Goal: Information Seeking & Learning: Learn about a topic

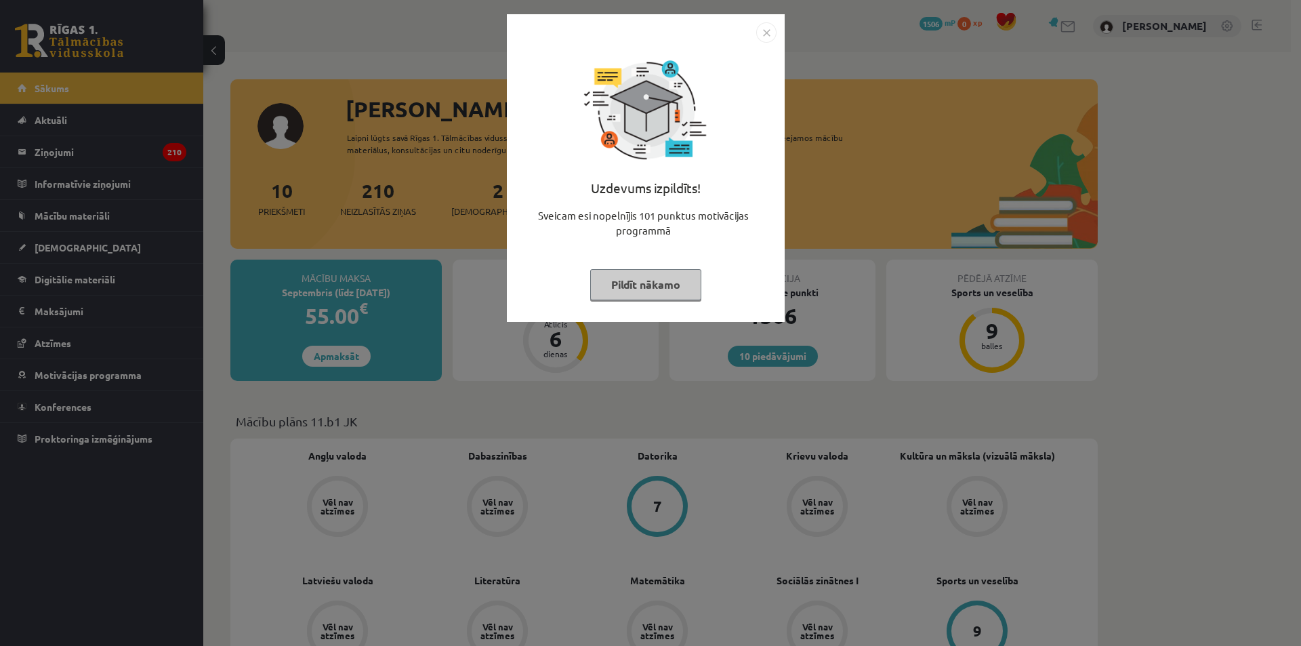
click at [772, 26] on img "Close" at bounding box center [766, 32] width 20 height 20
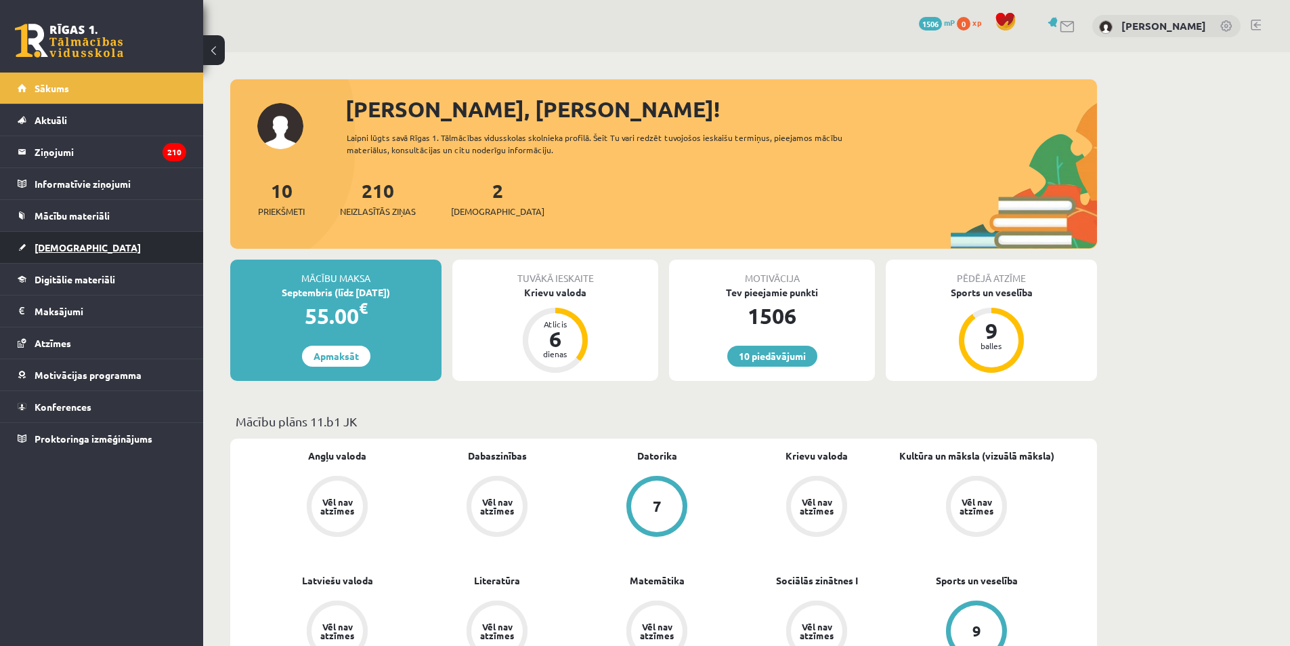
click at [40, 248] on span "[DEMOGRAPHIC_DATA]" at bounding box center [88, 247] width 106 height 12
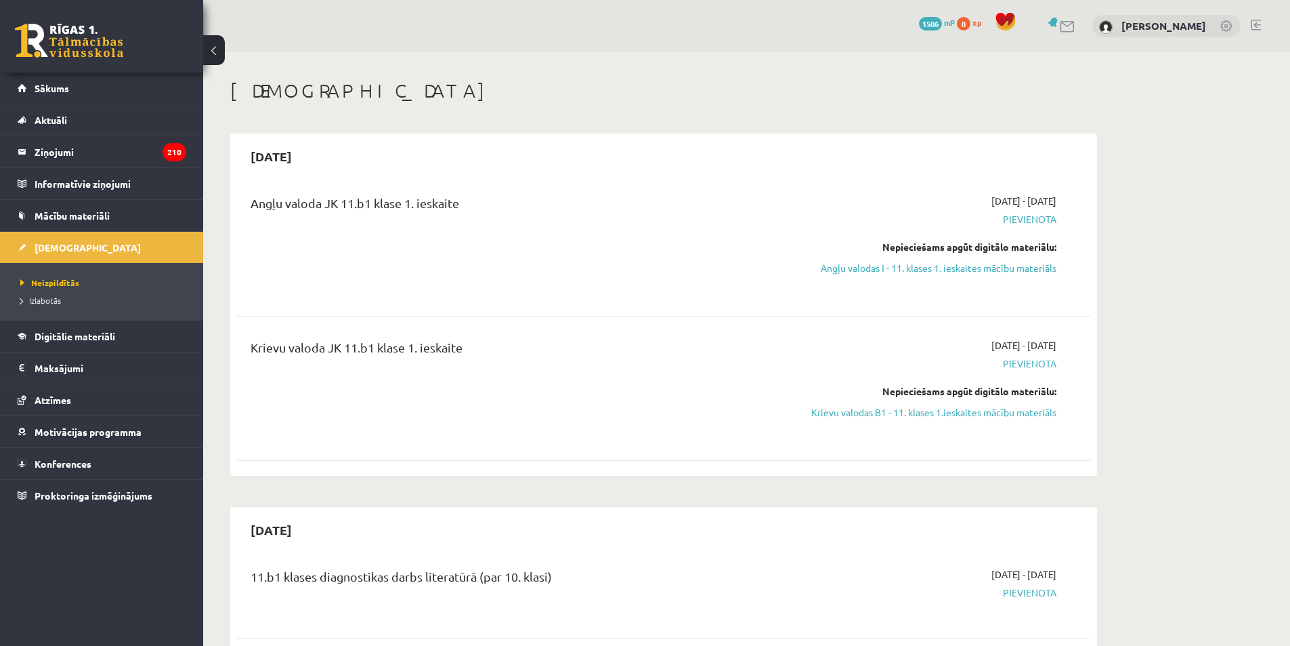
drag, startPoint x: 992, startPoint y: 417, endPoint x: 690, endPoint y: 63, distance: 465.6
click at [990, 415] on link "Krievu valodas B1 - 11. klases 1.ieskaites mācību materiāls" at bounding box center [928, 412] width 255 height 14
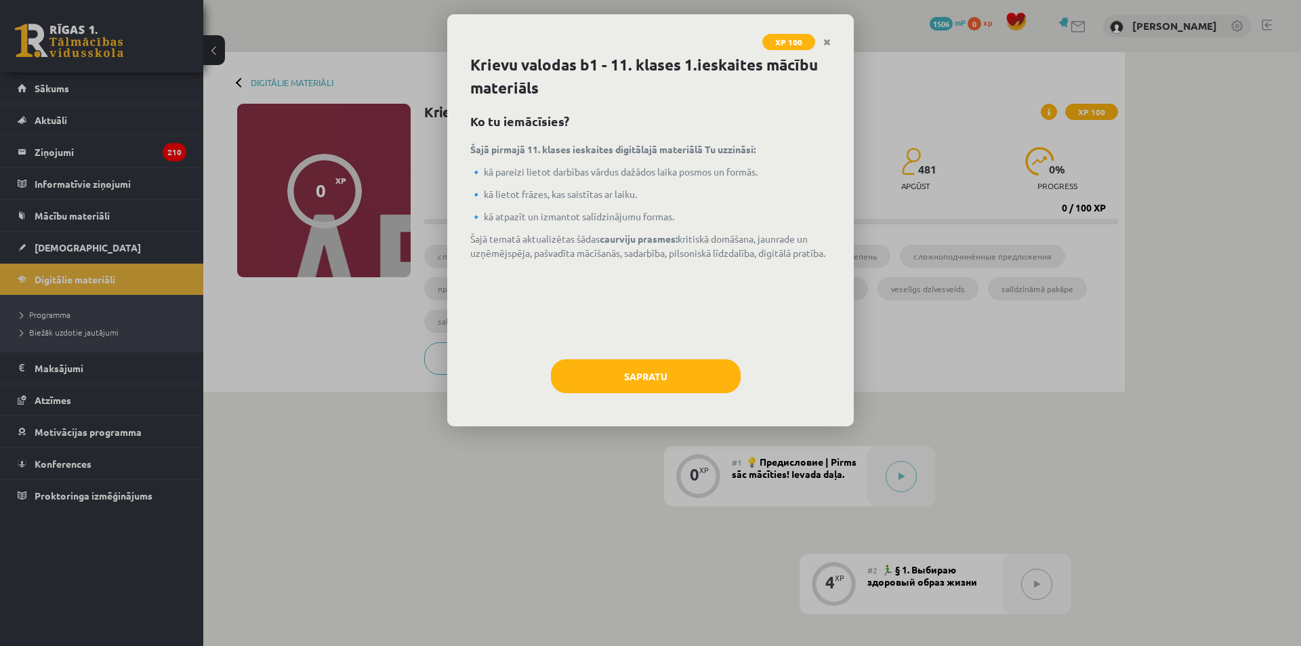
drag, startPoint x: 843, startPoint y: 339, endPoint x: 534, endPoint y: 443, distance: 326.5
click at [534, 443] on div "XP 100 Krievu valodas b1 - 11. klases 1.ieskaites mācību materiāls Ko tu iemācī…" at bounding box center [650, 323] width 1301 height 646
click at [636, 381] on button "Sapratu" at bounding box center [646, 376] width 190 height 34
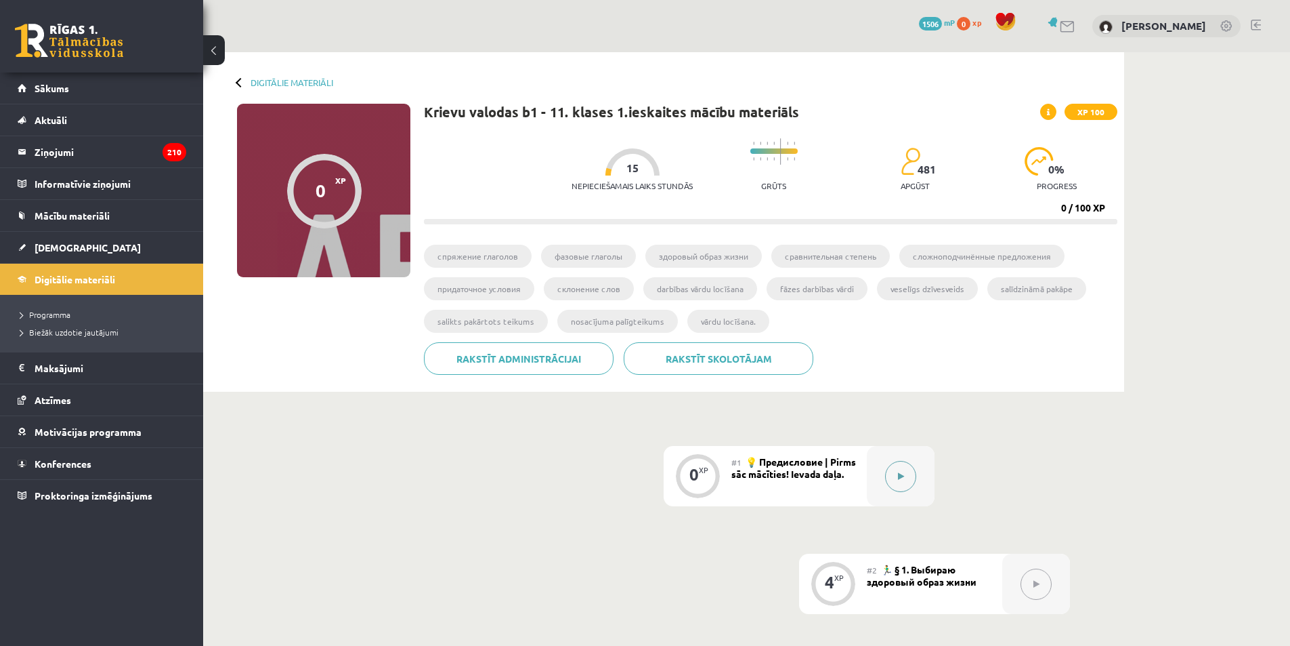
click at [913, 472] on button at bounding box center [900, 476] width 31 height 31
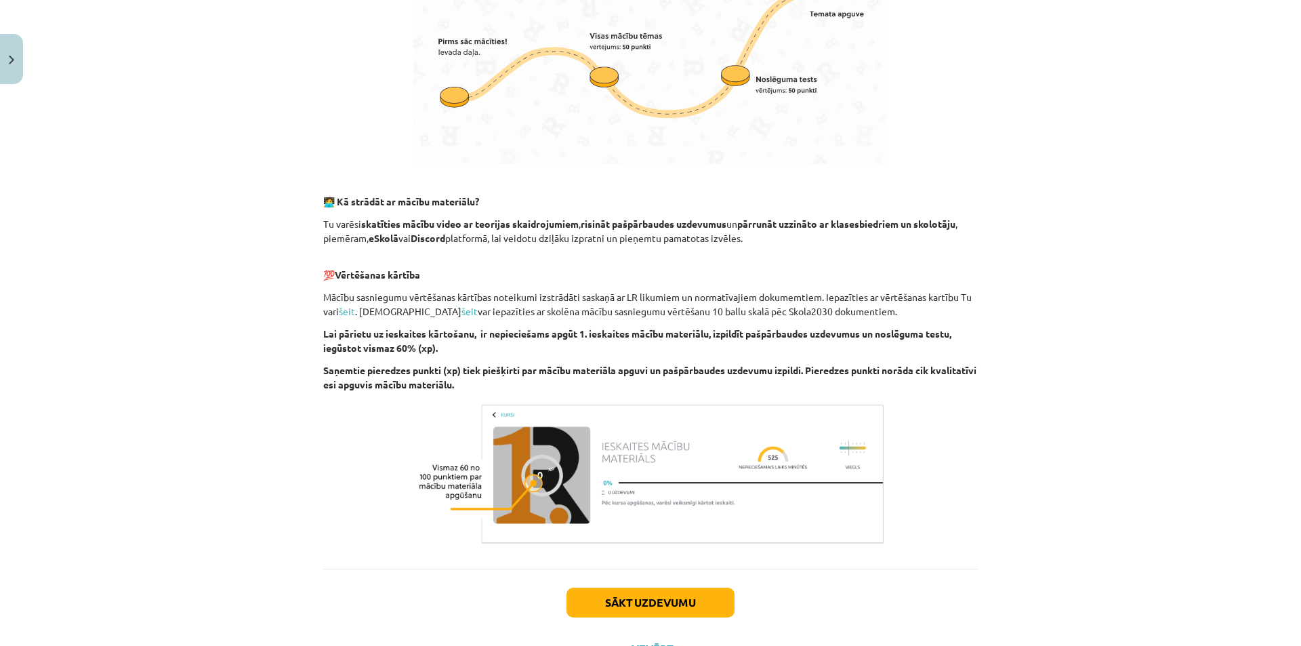
scroll to position [135, 0]
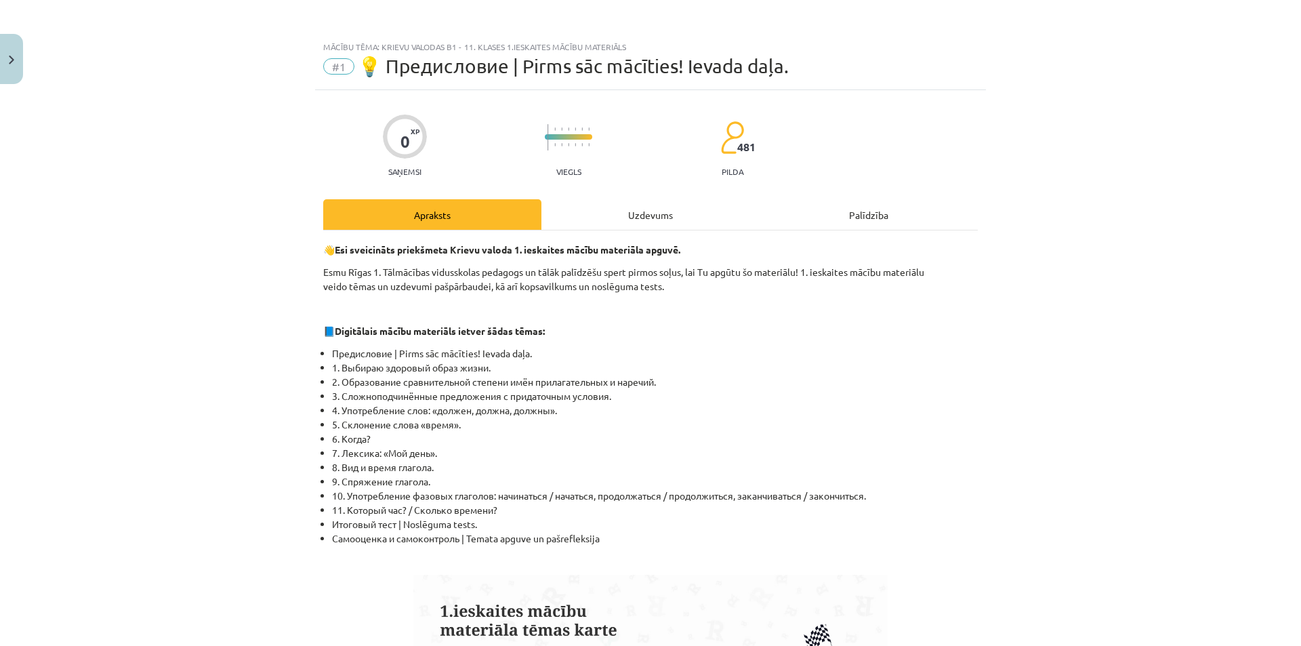
click at [656, 211] on div "Uzdevums" at bounding box center [650, 214] width 218 height 30
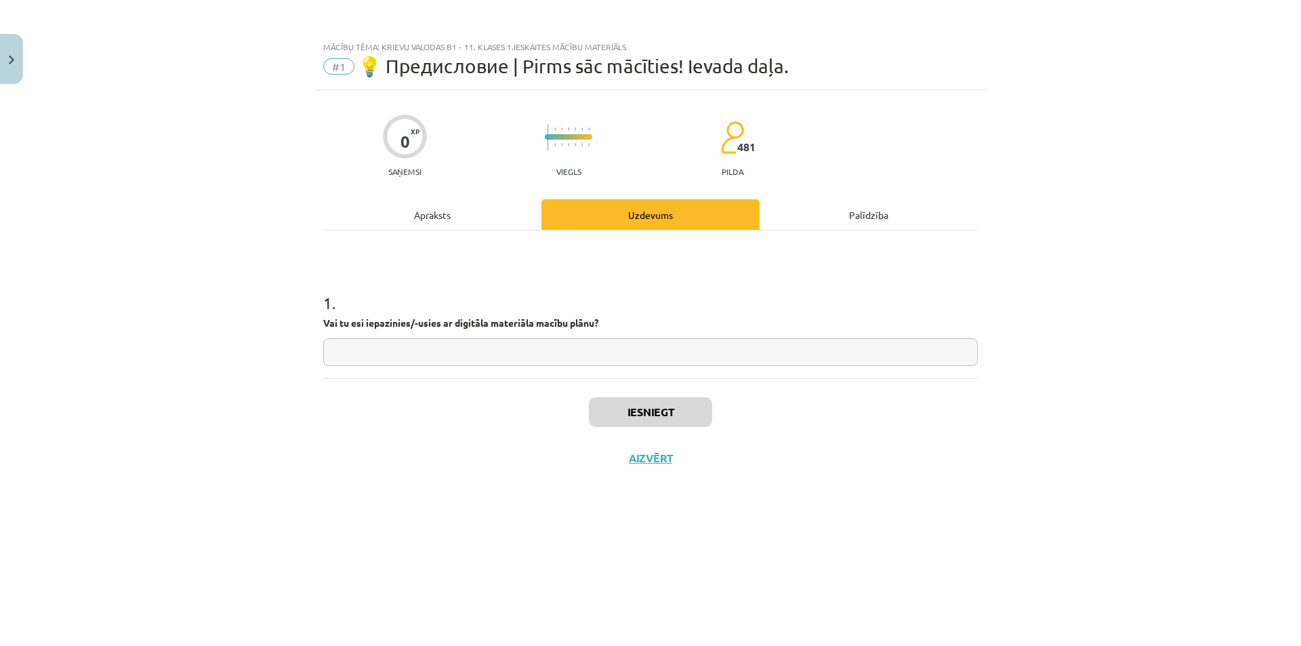
click at [505, 355] on input "text" at bounding box center [650, 352] width 654 height 28
type input "**"
drag, startPoint x: 435, startPoint y: 211, endPoint x: 425, endPoint y: 212, distance: 9.5
click at [434, 212] on div "Apraksts" at bounding box center [432, 214] width 218 height 30
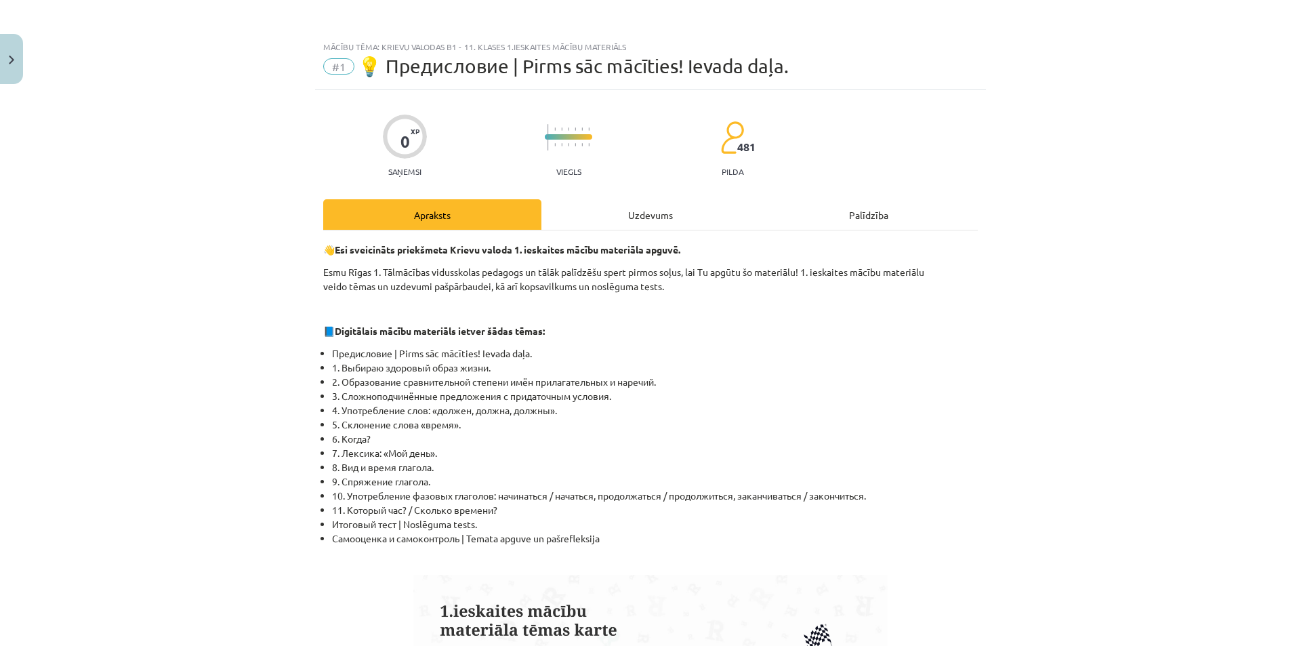
click at [632, 230] on hr at bounding box center [650, 230] width 654 height 1
click at [633, 222] on div "Uzdevums" at bounding box center [650, 214] width 218 height 30
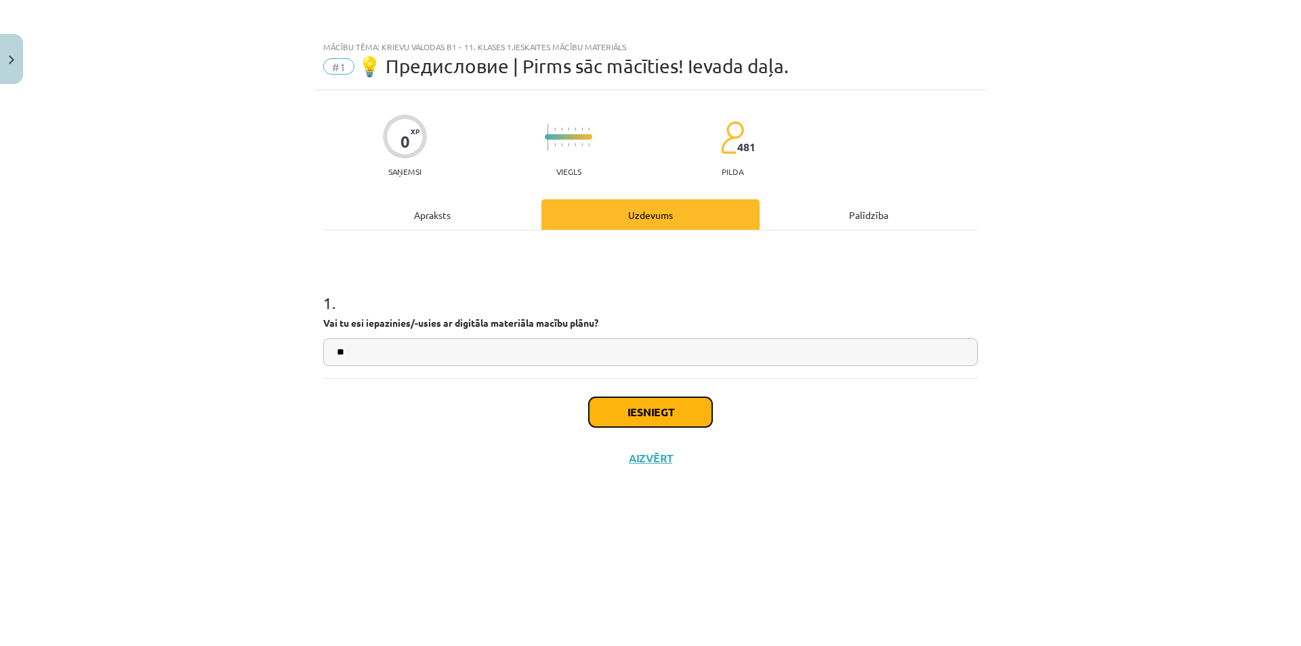
click at [669, 403] on button "Iesniegt" at bounding box center [650, 412] width 123 height 30
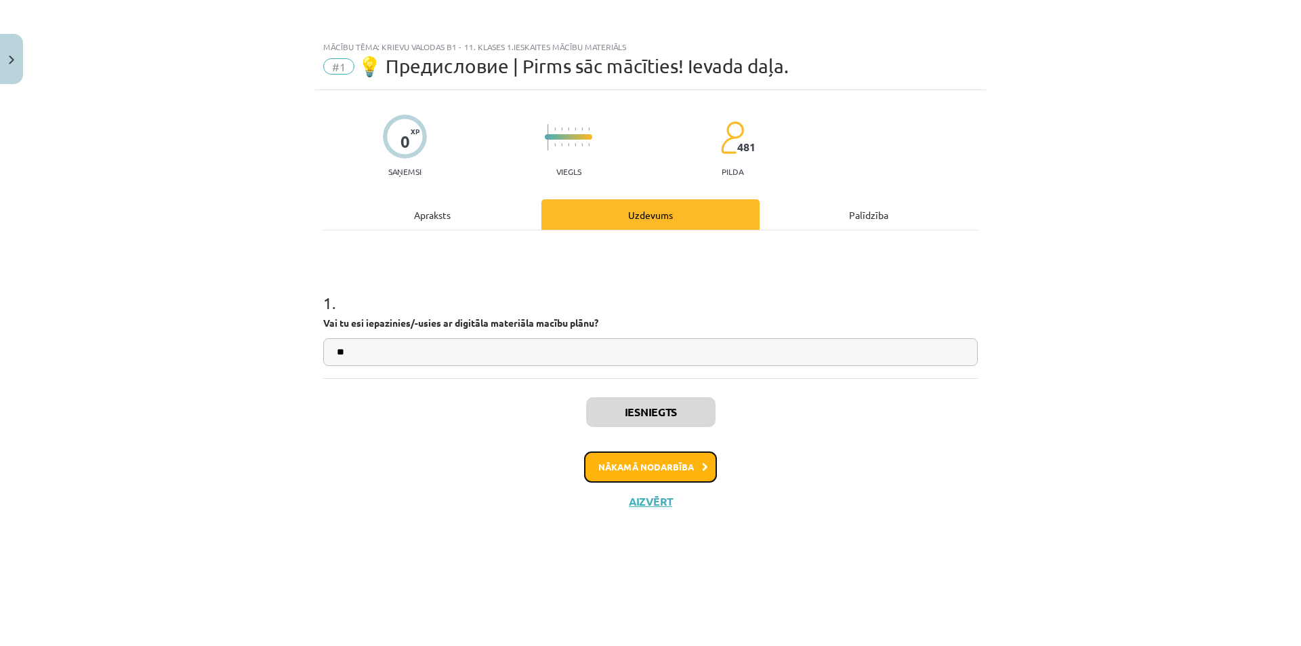
click at [695, 463] on button "Nākamā nodarbība" at bounding box center [650, 466] width 133 height 31
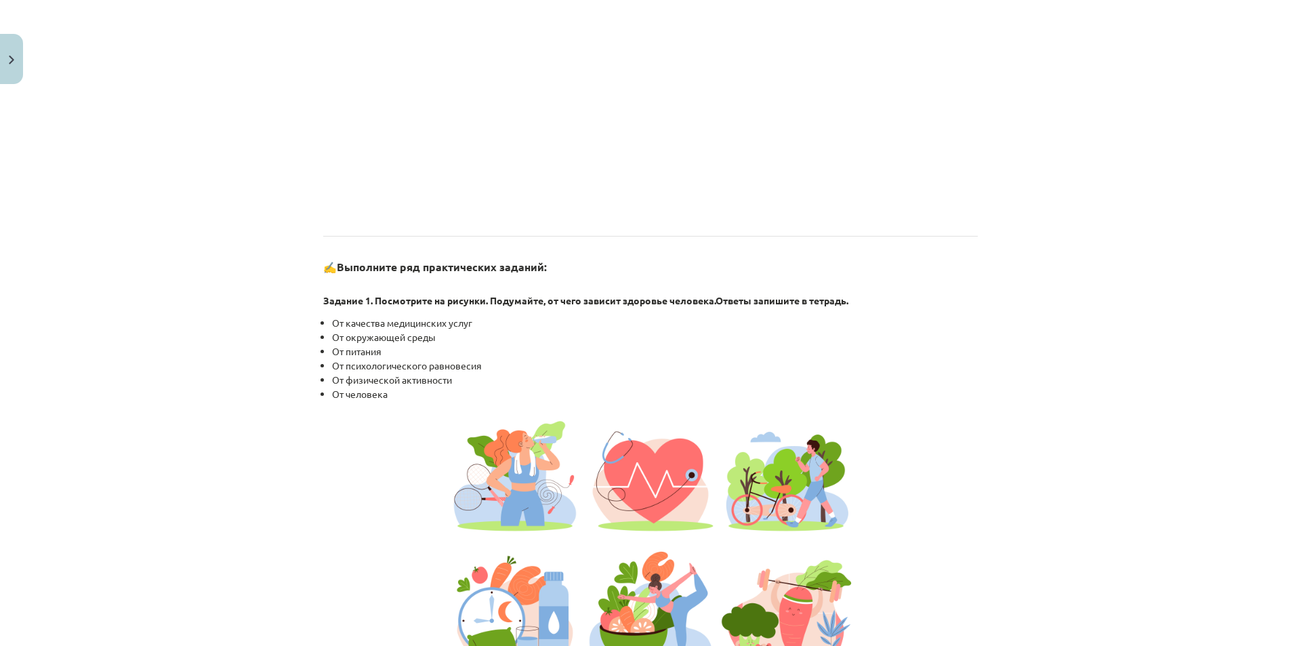
scroll to position [1016, 0]
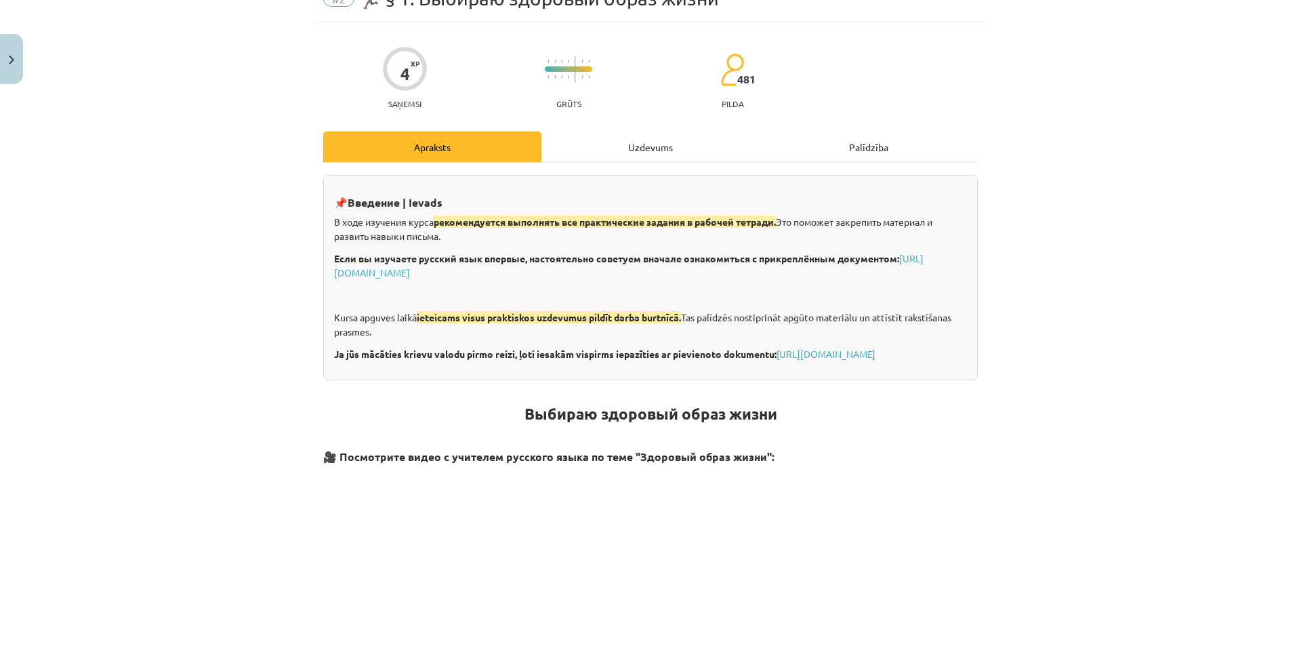
click at [650, 152] on div "Uzdevums" at bounding box center [650, 146] width 218 height 30
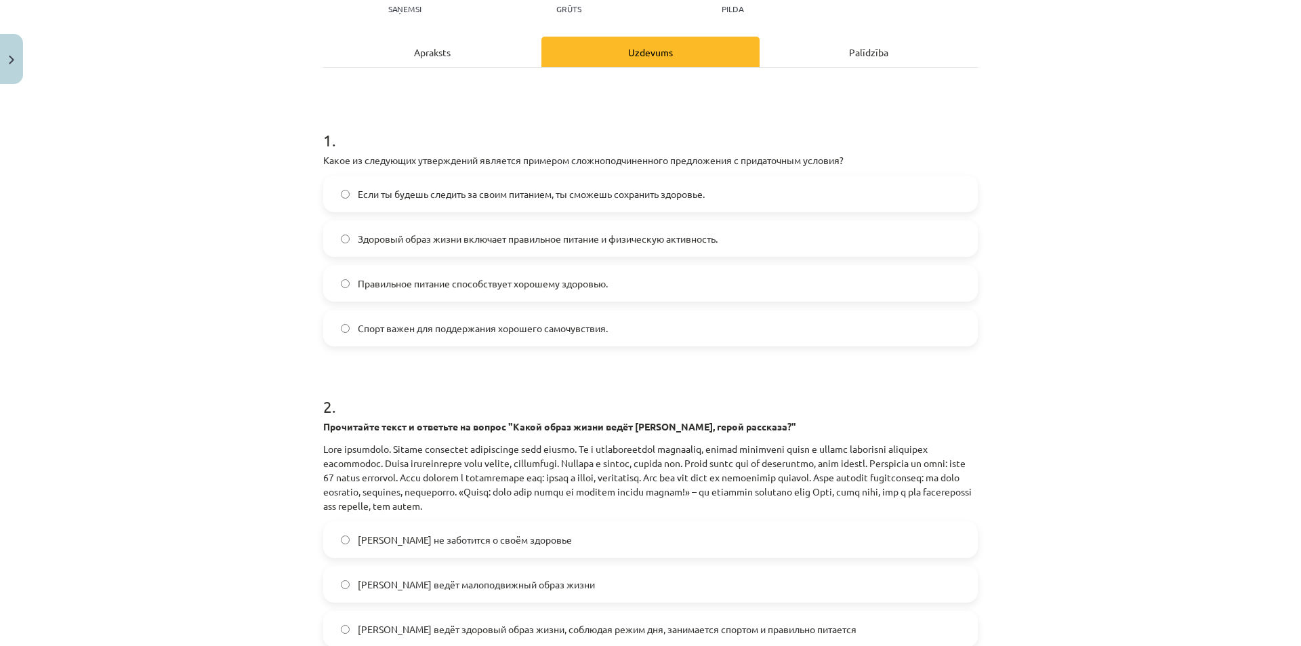
scroll to position [95, 0]
